Goal: Information Seeking & Learning: Compare options

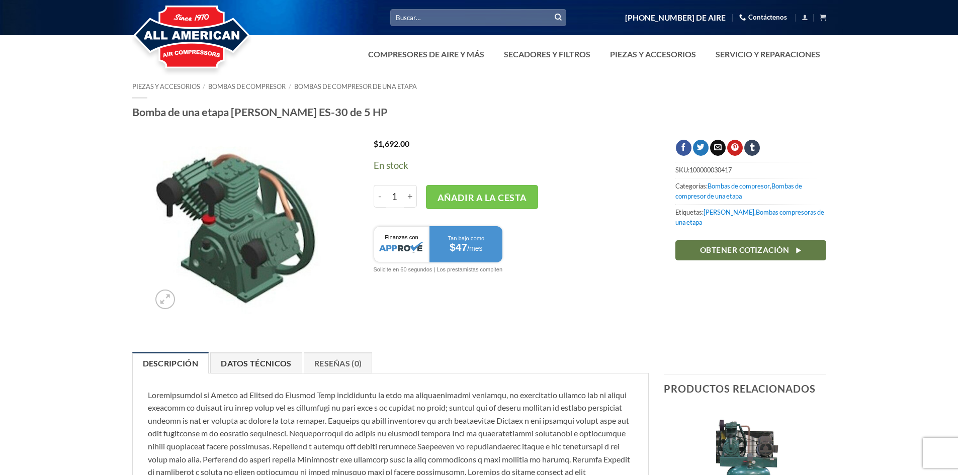
click at [266, 364] on font "Datos técnicos" at bounding box center [256, 363] width 70 height 10
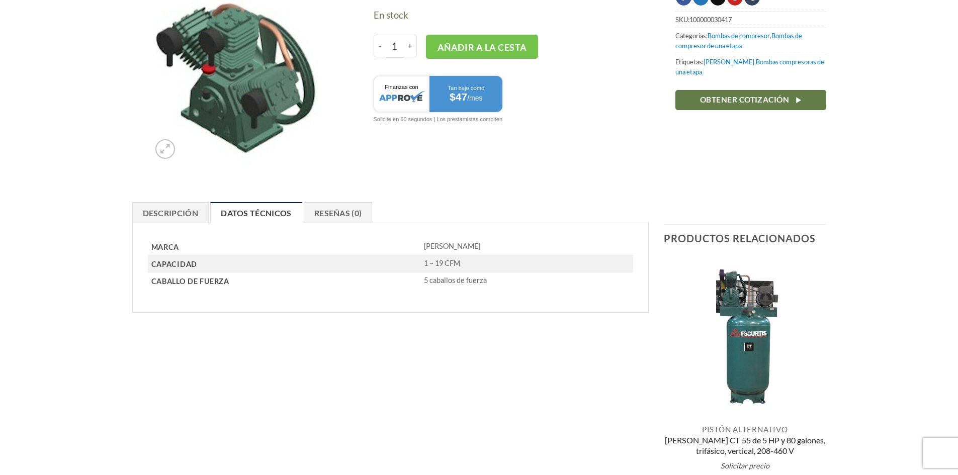
scroll to position [151, 0]
click at [171, 215] on font "Descripción" at bounding box center [171, 213] width 56 height 10
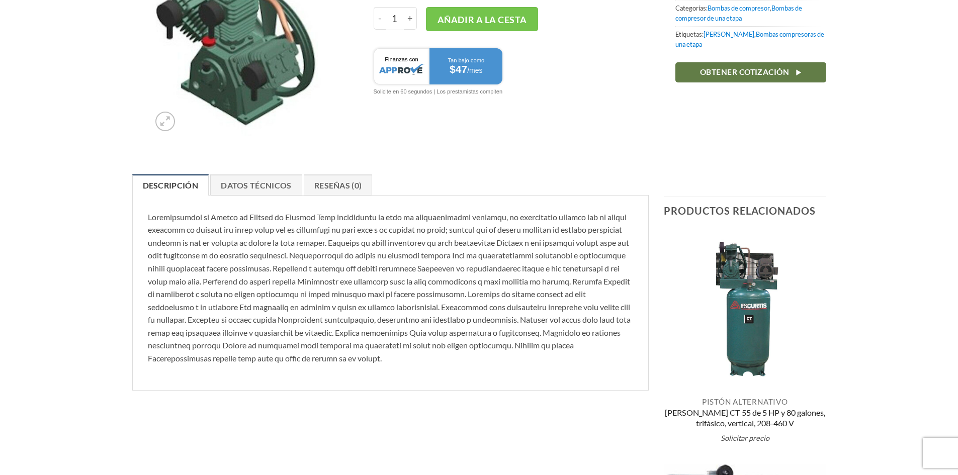
scroll to position [0, 0]
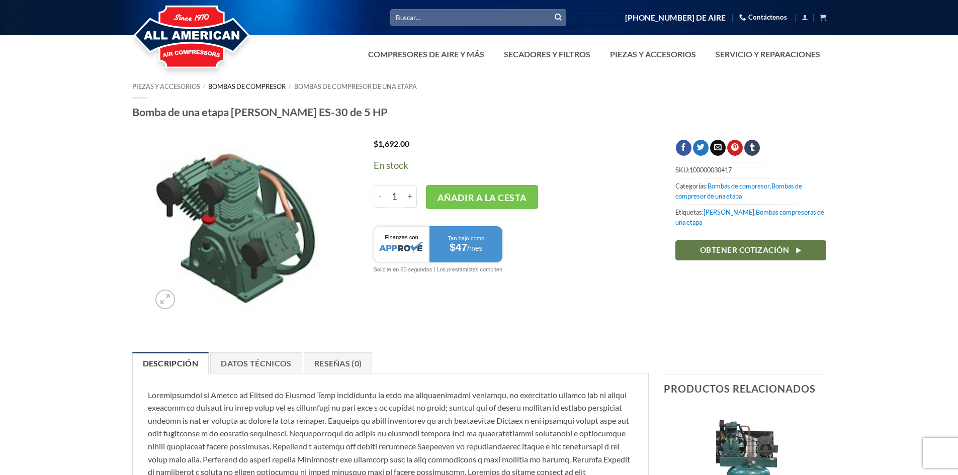
click at [251, 83] on font "Bombas de compresor" at bounding box center [246, 86] width 77 height 8
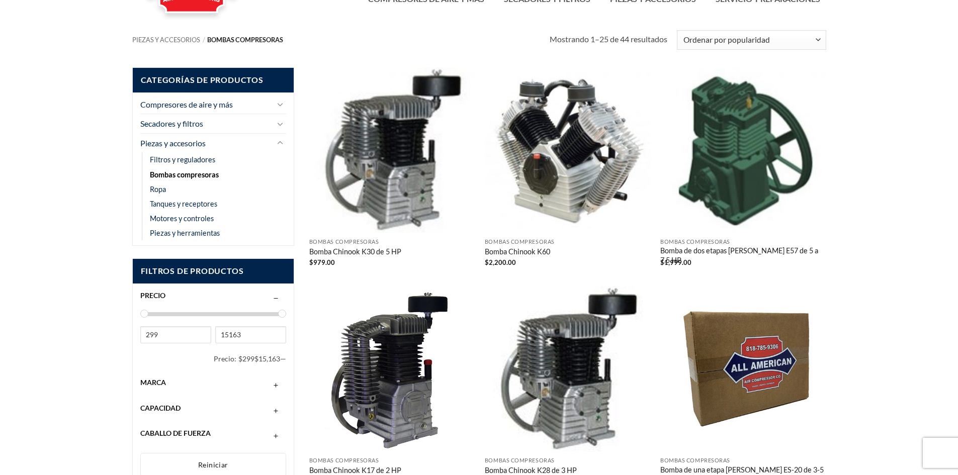
scroll to position [110, 0]
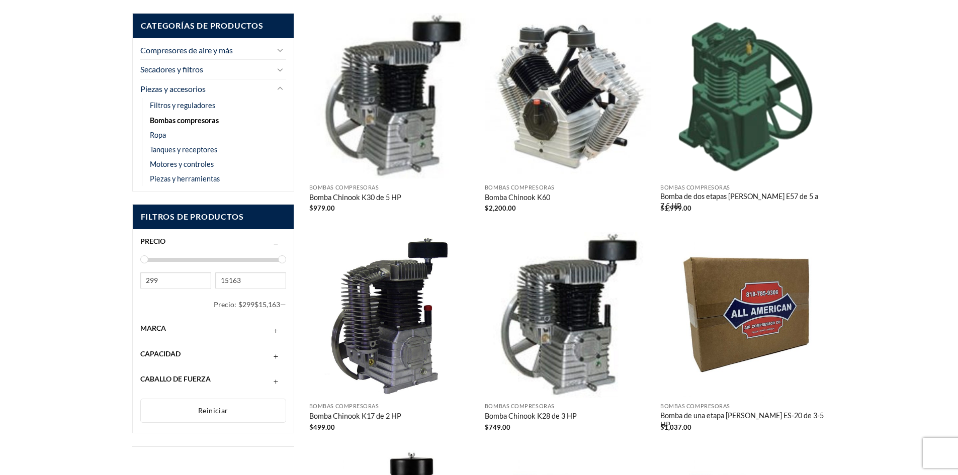
click at [725, 196] on font "Bomba de dos etapas [PERSON_NAME] E57 de 5 a 7,5 HP" at bounding box center [739, 201] width 158 height 18
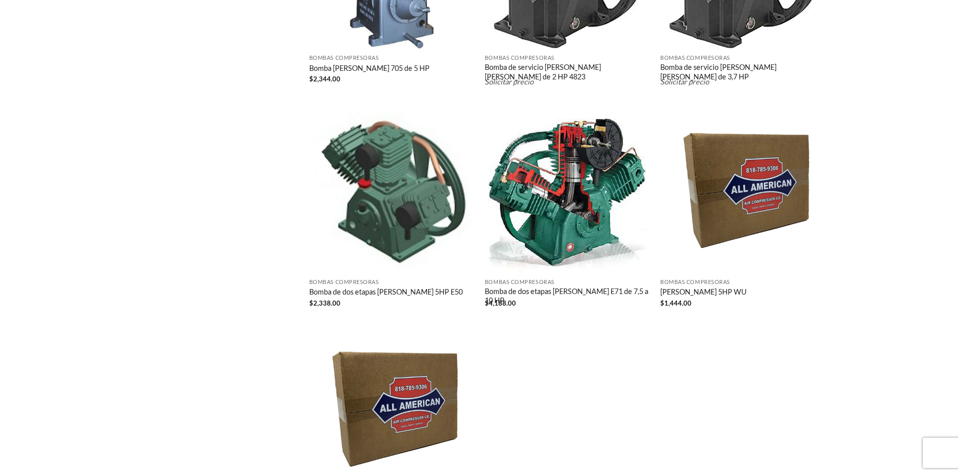
scroll to position [1568, 0]
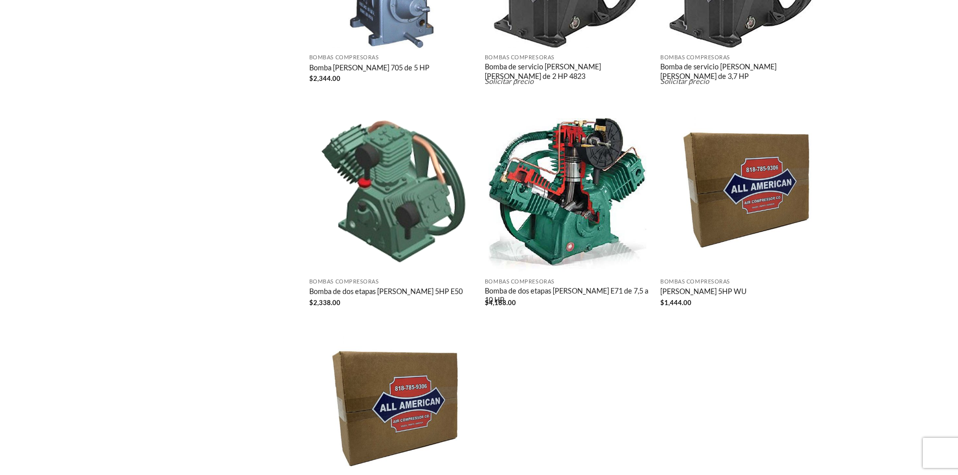
click at [362, 292] on font "Bomba de dos etapas Curtis 5HP E50" at bounding box center [385, 291] width 153 height 9
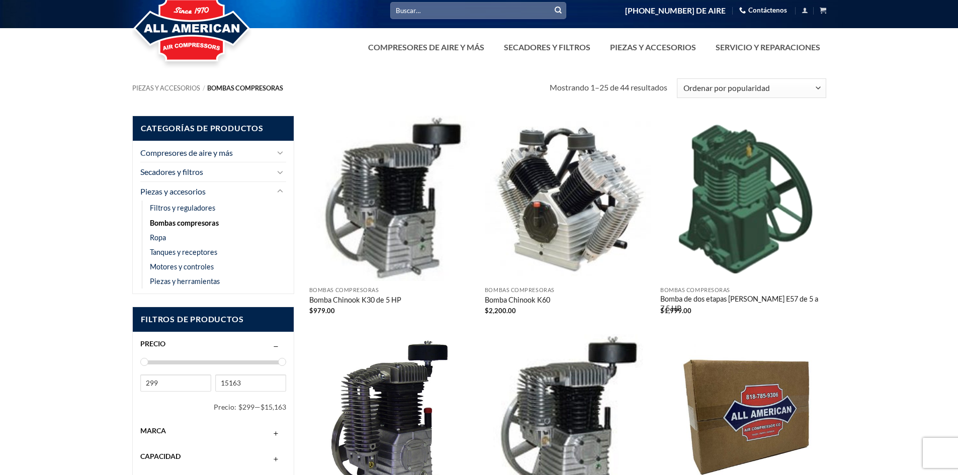
scroll to position [0, 0]
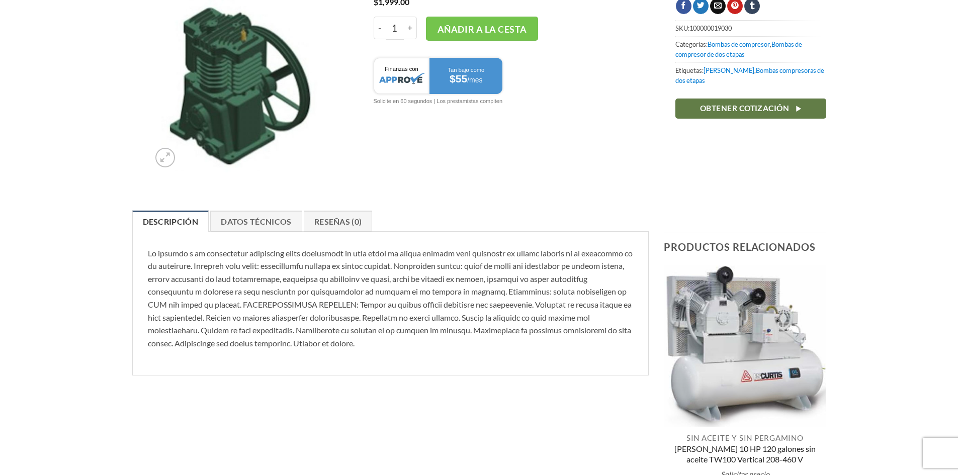
scroll to position [201, 0]
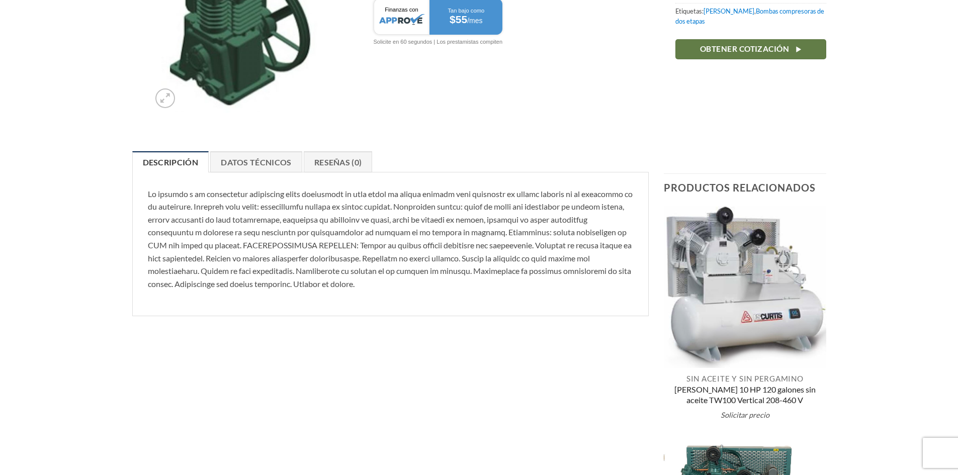
click at [193, 159] on font "Descripción" at bounding box center [171, 162] width 56 height 10
click at [175, 163] on font "Descripción" at bounding box center [171, 162] width 56 height 10
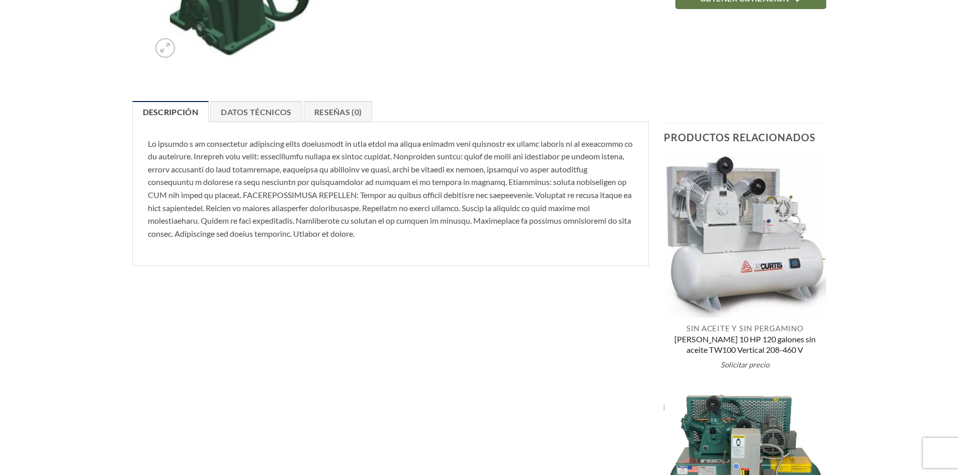
scroll to position [0, 0]
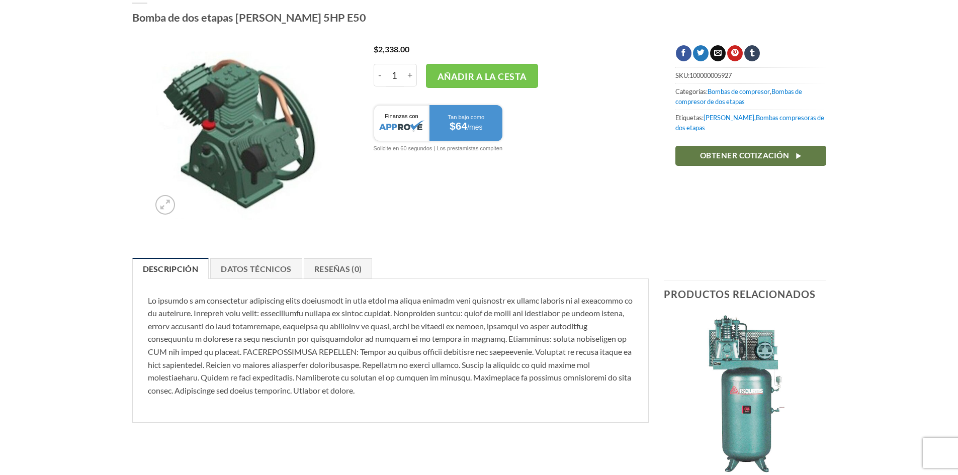
scroll to position [101, 0]
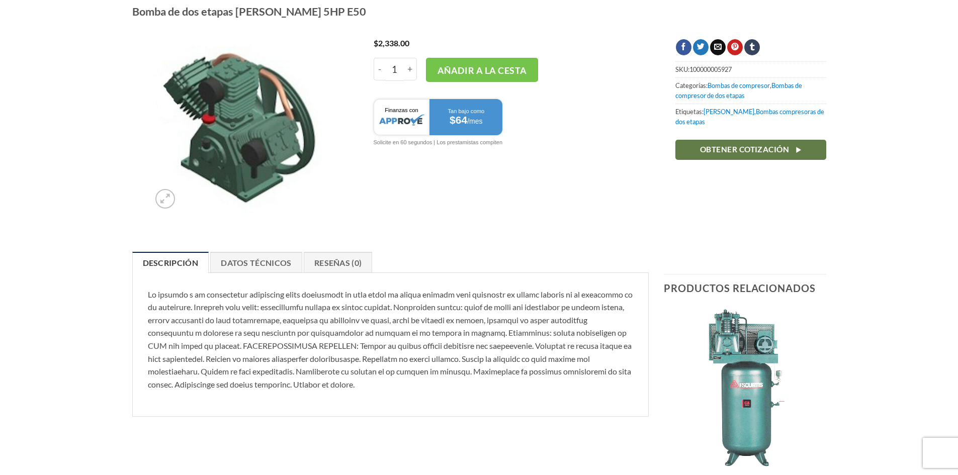
click at [172, 263] on font "Descripción" at bounding box center [171, 263] width 56 height 10
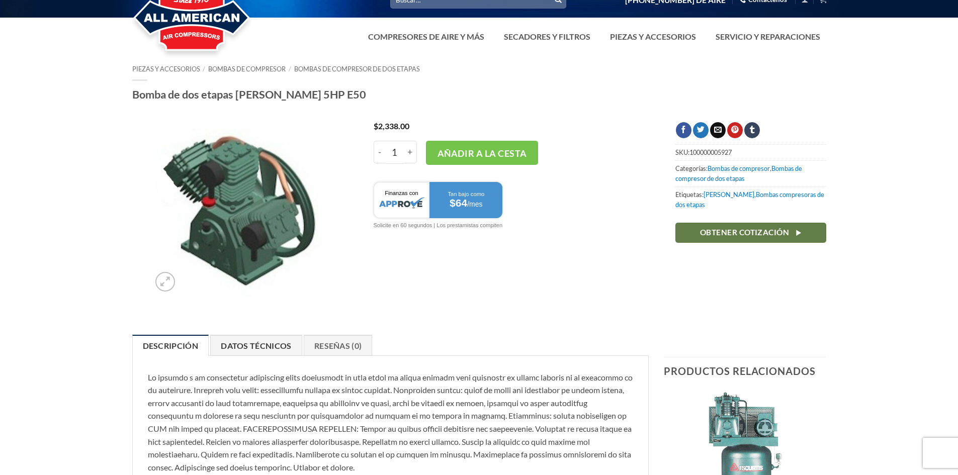
scroll to position [0, 0]
